Goal: Task Accomplishment & Management: Manage account settings

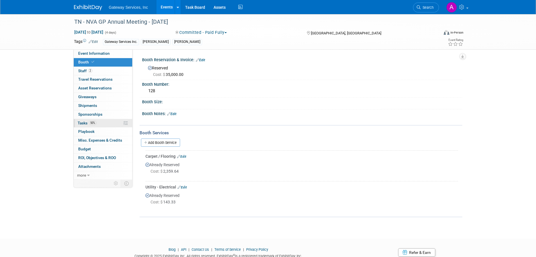
click at [104, 121] on link "50% Tasks 50%" at bounding box center [103, 123] width 59 height 8
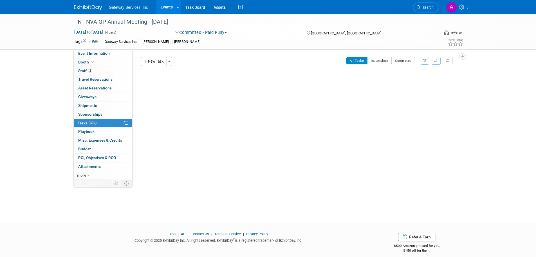
click at [101, 123] on link "50% Tasks 50%" at bounding box center [103, 123] width 59 height 8
click at [105, 115] on link "0 Sponsorships 0" at bounding box center [103, 114] width 59 height 8
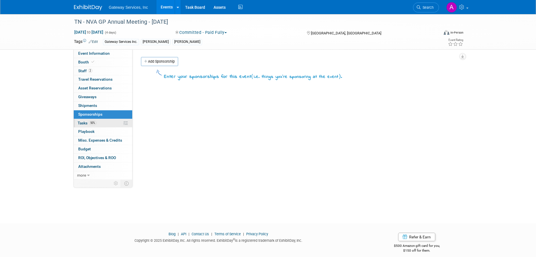
click at [100, 122] on link "50% Tasks 50%" at bounding box center [103, 123] width 59 height 8
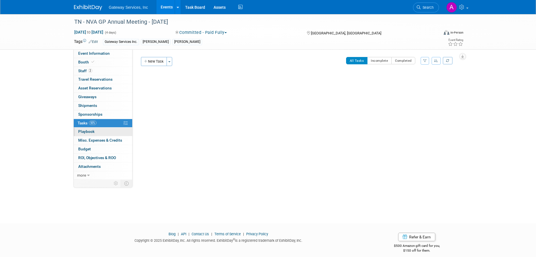
click at [89, 131] on span "Playbook 0" at bounding box center [86, 131] width 16 height 5
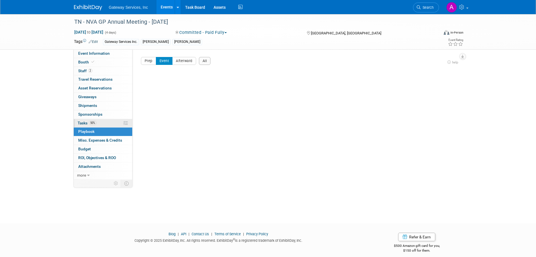
click at [84, 122] on span "Tasks 50%" at bounding box center [87, 123] width 19 height 5
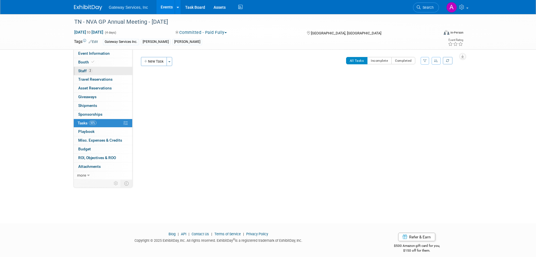
click at [100, 71] on link "2 Staff 2" at bounding box center [103, 71] width 59 height 8
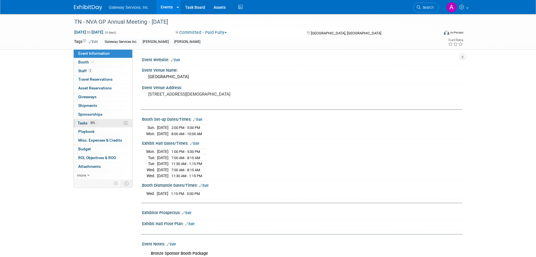
click at [106, 122] on link "50% Tasks 50%" at bounding box center [103, 123] width 59 height 8
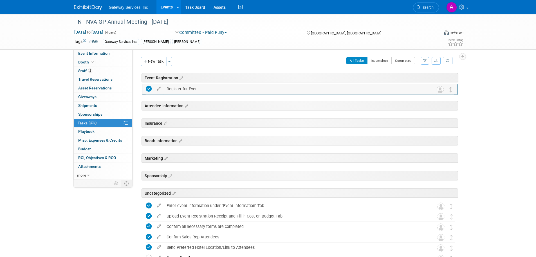
drag, startPoint x: 451, startPoint y: 193, endPoint x: 451, endPoint y: 87, distance: 106.4
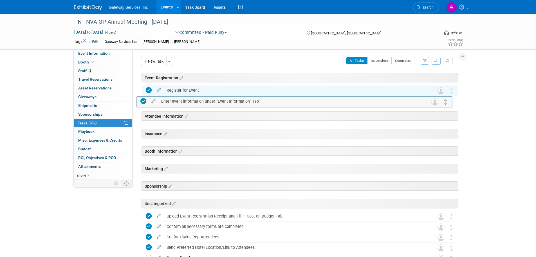
drag, startPoint x: 452, startPoint y: 205, endPoint x: 446, endPoint y: 100, distance: 105.2
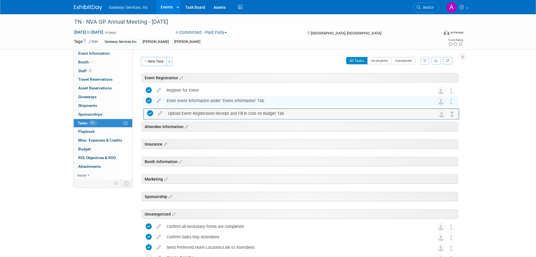
drag, startPoint x: 451, startPoint y: 216, endPoint x: 452, endPoint y: 113, distance: 102.8
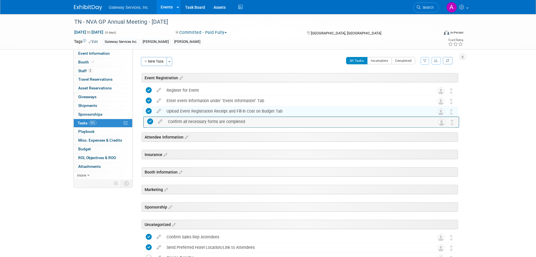
drag, startPoint x: 449, startPoint y: 224, endPoint x: 450, endPoint y: 119, distance: 105.6
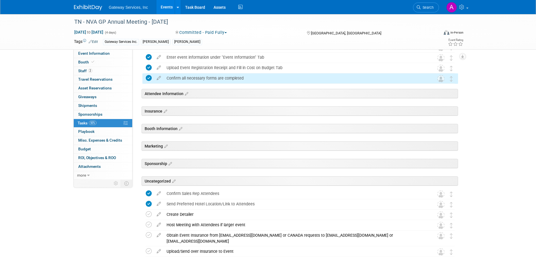
scroll to position [56, 0]
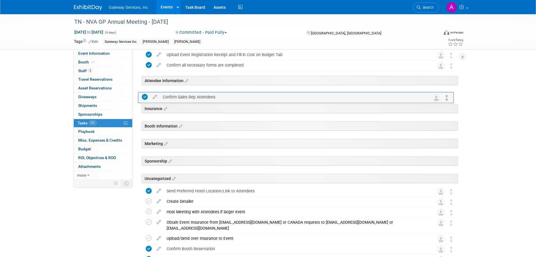
drag, startPoint x: 453, startPoint y: 178, endPoint x: 450, endPoint y: 94, distance: 84.2
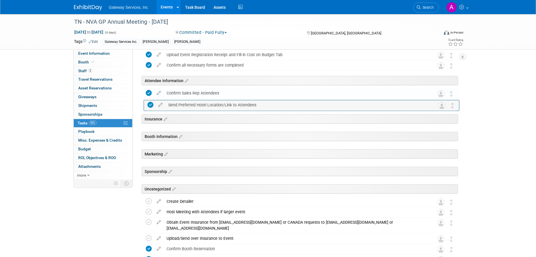
drag, startPoint x: 453, startPoint y: 189, endPoint x: 454, endPoint y: 101, distance: 87.3
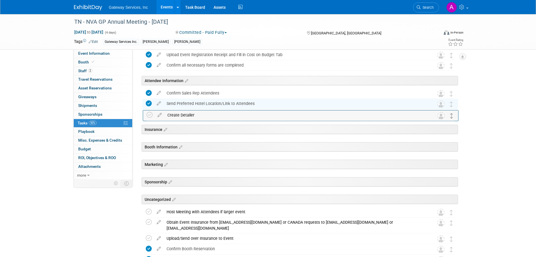
drag, startPoint x: 451, startPoint y: 200, endPoint x: 451, endPoint y: 113, distance: 87.3
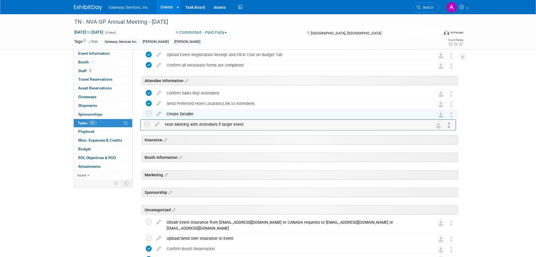
drag, startPoint x: 452, startPoint y: 211, endPoint x: 450, endPoint y: 124, distance: 87.6
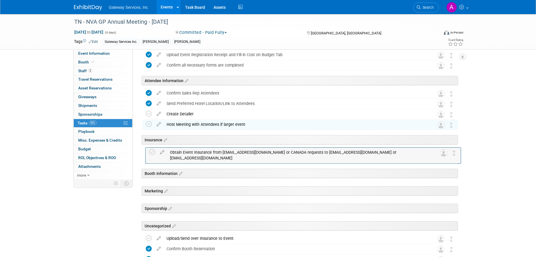
drag, startPoint x: 453, startPoint y: 223, endPoint x: 456, endPoint y: 153, distance: 70.2
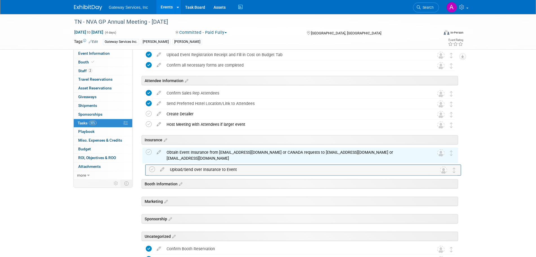
drag, startPoint x: 453, startPoint y: 235, endPoint x: 456, endPoint y: 166, distance: 69.0
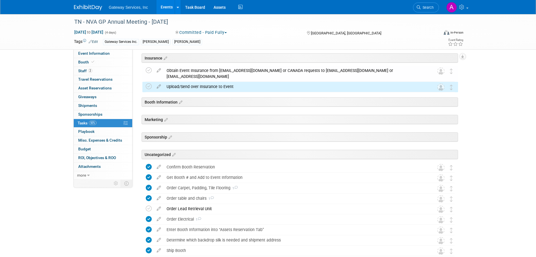
scroll to position [141, 0]
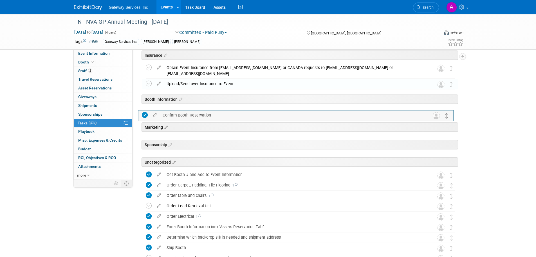
drag, startPoint x: 452, startPoint y: 163, endPoint x: 449, endPoint y: 109, distance: 54.1
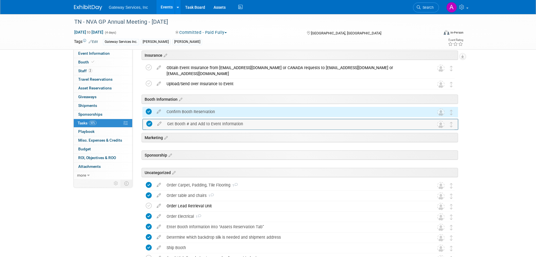
drag, startPoint x: 452, startPoint y: 173, endPoint x: 452, endPoint y: 120, distance: 52.4
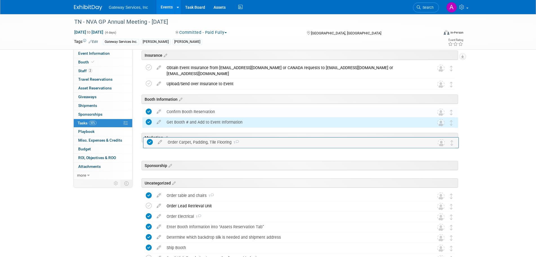
drag, startPoint x: 453, startPoint y: 182, endPoint x: 454, endPoint y: 131, distance: 51.0
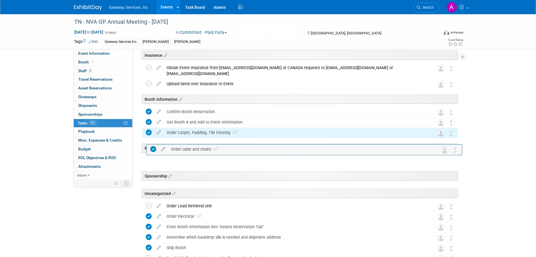
drag, startPoint x: 454, startPoint y: 192, endPoint x: 456, endPoint y: 142, distance: 50.5
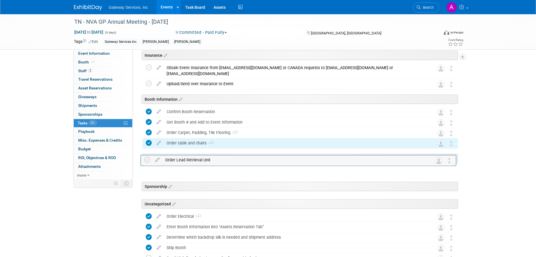
drag, startPoint x: 454, startPoint y: 206, endPoint x: 453, endPoint y: 156, distance: 50.1
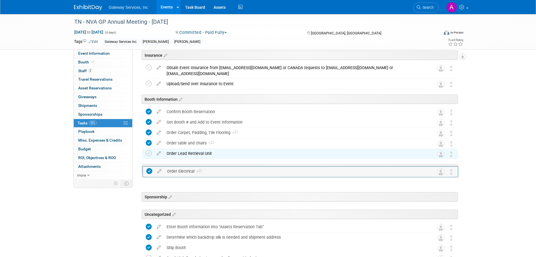
drag, startPoint x: 452, startPoint y: 213, endPoint x: 452, endPoint y: 165, distance: 48.7
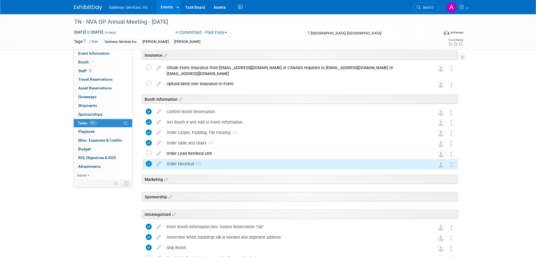
scroll to position [169, 0]
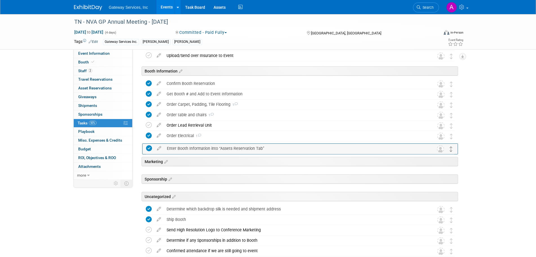
drag, startPoint x: 451, startPoint y: 197, endPoint x: 451, endPoint y: 144, distance: 52.7
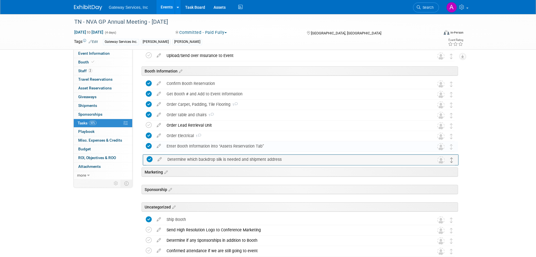
drag, startPoint x: 452, startPoint y: 209, endPoint x: 453, endPoint y: 157, distance: 52.7
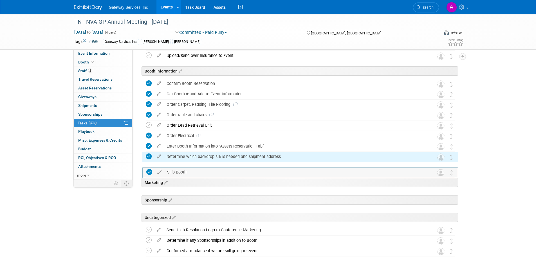
drag, startPoint x: 452, startPoint y: 216, endPoint x: 452, endPoint y: 169, distance: 47.6
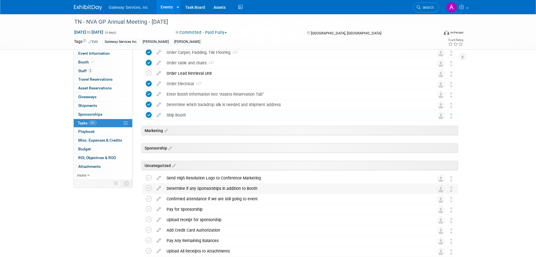
scroll to position [225, 0]
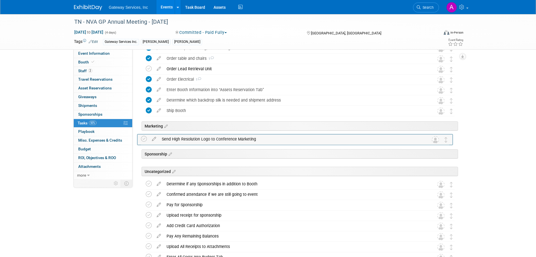
drag, startPoint x: 452, startPoint y: 173, endPoint x: 448, endPoint y: 138, distance: 35.2
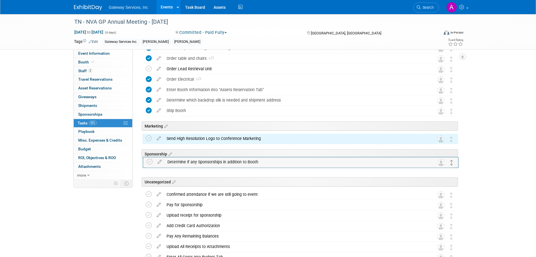
drag, startPoint x: 451, startPoint y: 183, endPoint x: 451, endPoint y: 160, distance: 22.8
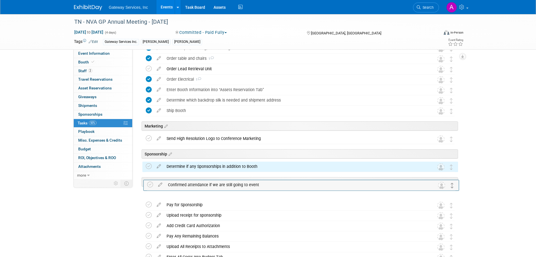
drag, startPoint x: 451, startPoint y: 193, endPoint x: 453, endPoint y: 181, distance: 11.9
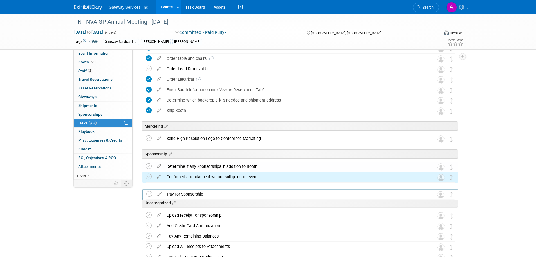
drag, startPoint x: 452, startPoint y: 203, endPoint x: 453, endPoint y: 192, distance: 11.0
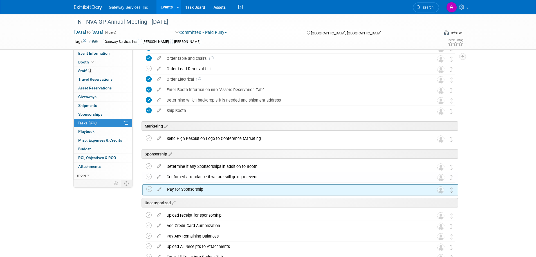
drag, startPoint x: 452, startPoint y: 205, endPoint x: 453, endPoint y: 189, distance: 16.1
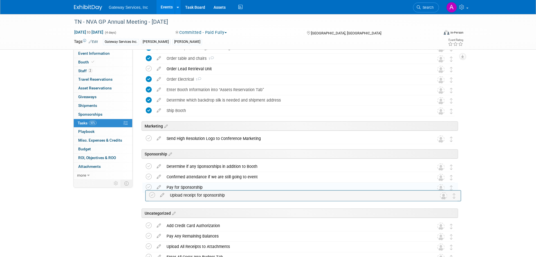
drag, startPoint x: 450, startPoint y: 212, endPoint x: 452, endPoint y: 192, distance: 19.9
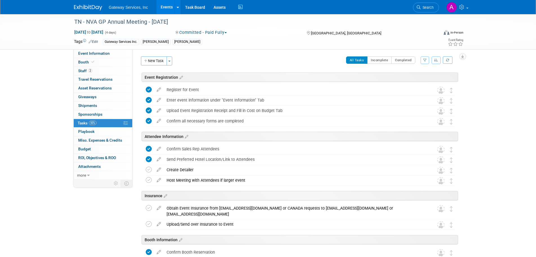
scroll to position [0, 0]
click at [95, 40] on link "Edit" at bounding box center [93, 42] width 9 height 4
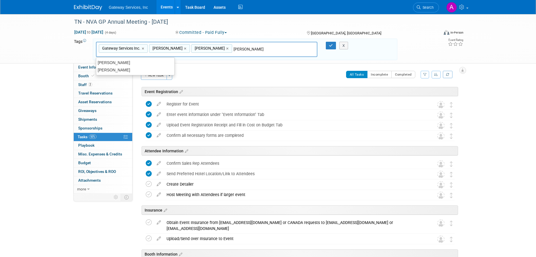
type input "shawn d"
click at [131, 66] on div "[PERSON_NAME]" at bounding box center [135, 63] width 79 height 8
type input "Gateway Services Inc., Kara Sustic, Jacob, Shawn DeHart"
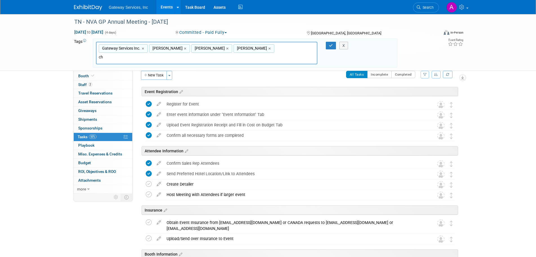
type input "chr"
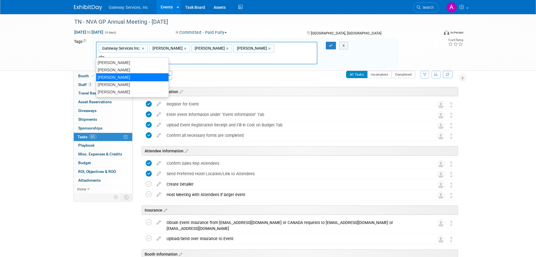
click at [123, 77] on div "[PERSON_NAME]" at bounding box center [132, 77] width 73 height 8
type input "Gateway Services Inc., Kara Sustic, Jacob, Shawn DeHart, chris nelson"
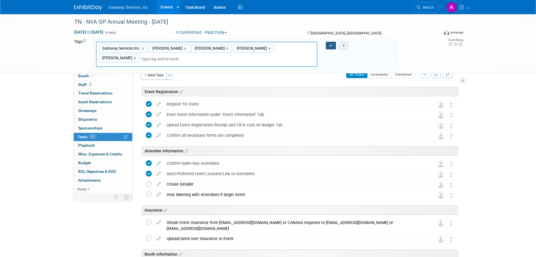
click at [330, 43] on button "button" at bounding box center [331, 46] width 10 height 8
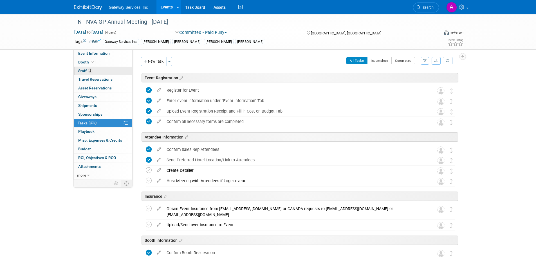
click at [101, 69] on link "2 Staff 2" at bounding box center [103, 71] width 59 height 8
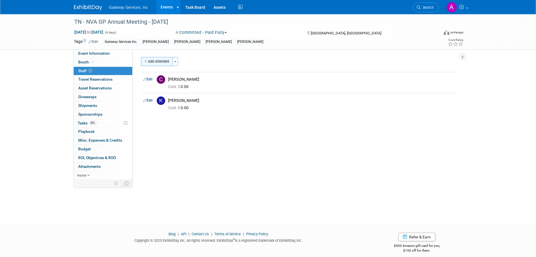
click at [167, 60] on button "Add Attendee" at bounding box center [157, 61] width 32 height 9
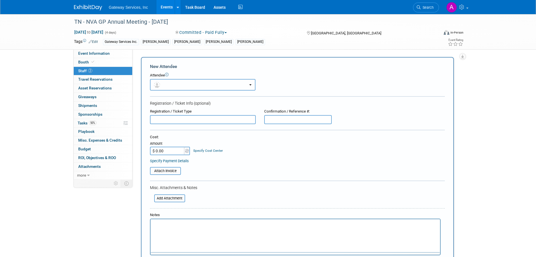
click at [169, 82] on button "button" at bounding box center [203, 85] width 106 height 12
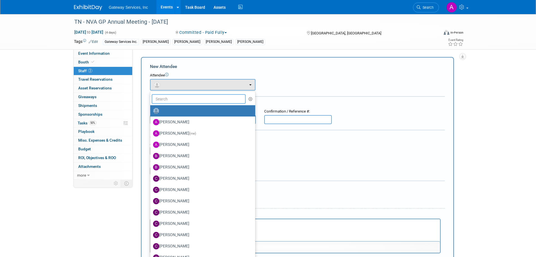
click at [173, 97] on input "text" at bounding box center [199, 99] width 94 height 10
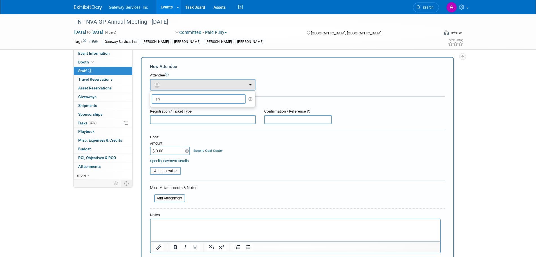
type input "s"
type input "jaco"
click at [250, 98] on icon "button" at bounding box center [251, 99] width 4 height 4
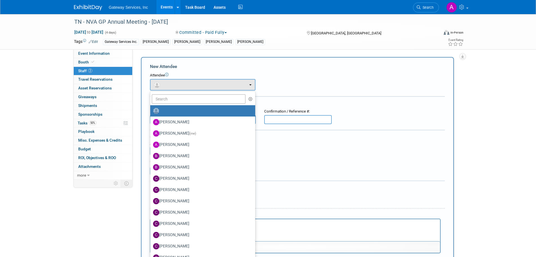
click at [311, 79] on div "Attendee <img src="https://www.exhibitday.com/Images/Unassigned-User-Icon.png" …" at bounding box center [297, 82] width 295 height 18
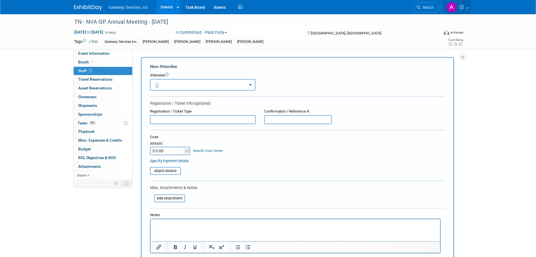
click at [465, 11] on link at bounding box center [457, 7] width 28 height 14
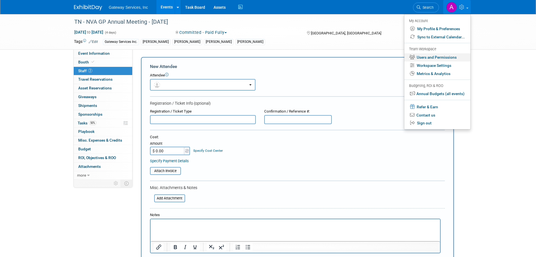
click at [434, 58] on link "Users and Permissions" at bounding box center [438, 57] width 66 height 8
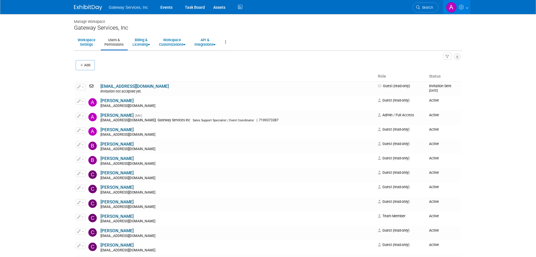
click at [89, 8] on img at bounding box center [88, 8] width 28 height 6
